Goal: Information Seeking & Learning: Learn about a topic

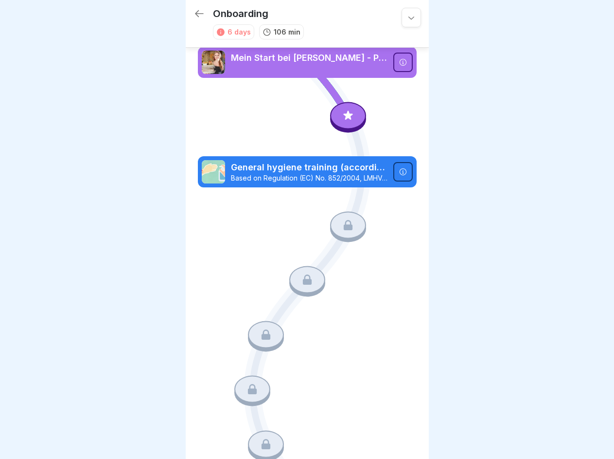
click at [407, 18] on icon at bounding box center [412, 18] width 10 height 10
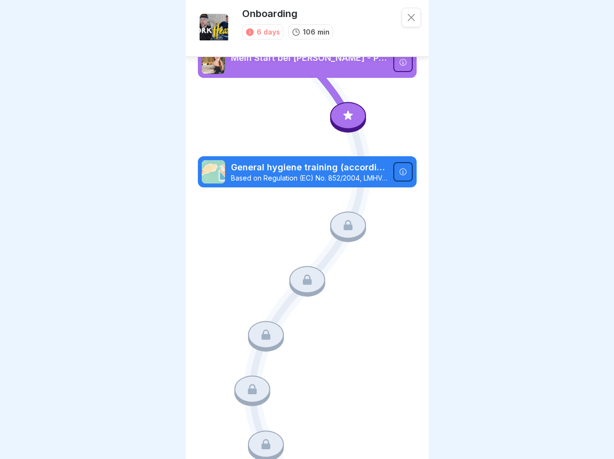
click at [399, 62] on icon at bounding box center [402, 62] width 7 height 7
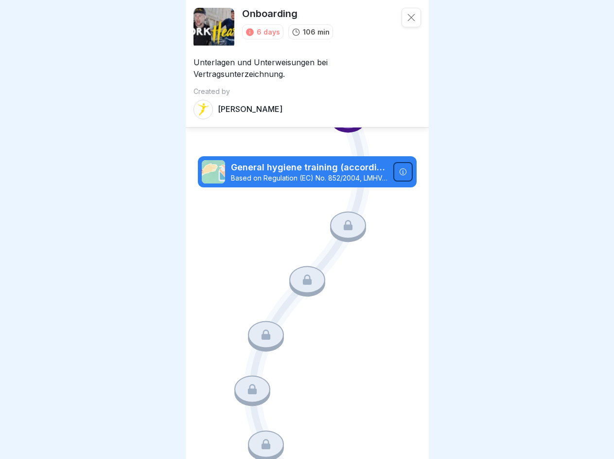
click at [343, 115] on div "Course Mein Start bei [PERSON_NAME] - Personalfragebogen Created by [PERSON_NAM…" at bounding box center [307, 229] width 614 height 459
click at [399, 168] on icon at bounding box center [402, 171] width 7 height 7
click at [343, 221] on div "Course General hygiene training (according to LHMV §4) Based on Regulation (EC)…" at bounding box center [307, 229] width 614 height 459
click at [303, 274] on icon at bounding box center [307, 279] width 9 height 10
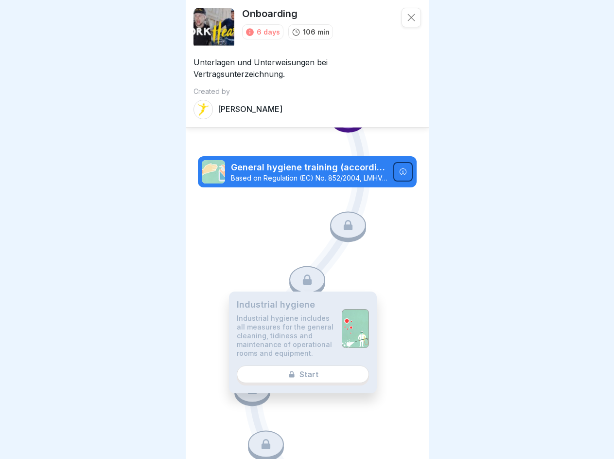
click at [263, 326] on p "Industrial hygiene includes all measures for the general cleaning, tidiness and…" at bounding box center [285, 336] width 97 height 44
click at [250, 379] on div "Industrial hygiene Industrial hygiene includes all measures for the general cle…" at bounding box center [303, 342] width 148 height 102
click at [263, 439] on icon at bounding box center [266, 444] width 9 height 10
